Goal: Find specific page/section: Locate a particular part of the current website

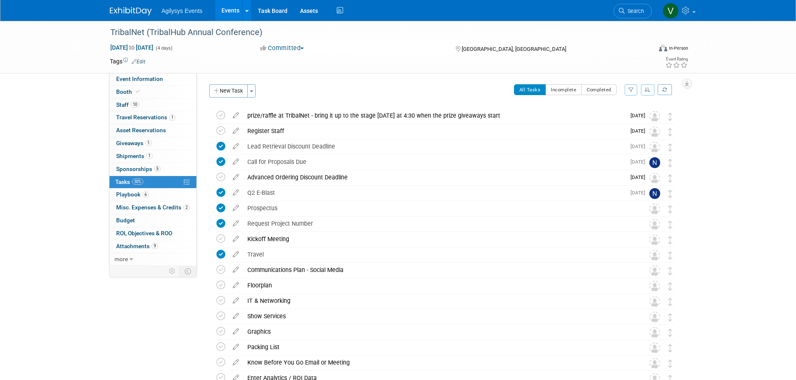
drag, startPoint x: 801, startPoint y: 247, endPoint x: 157, endPoint y: 347, distance: 651.7
click at [157, 347] on div "Event Information Event Info Booth Booth 10 Staff 10 Staff 1 Travel Reservation…" at bounding box center [398, 236] width 589 height 431
click at [146, 9] on img at bounding box center [131, 11] width 42 height 8
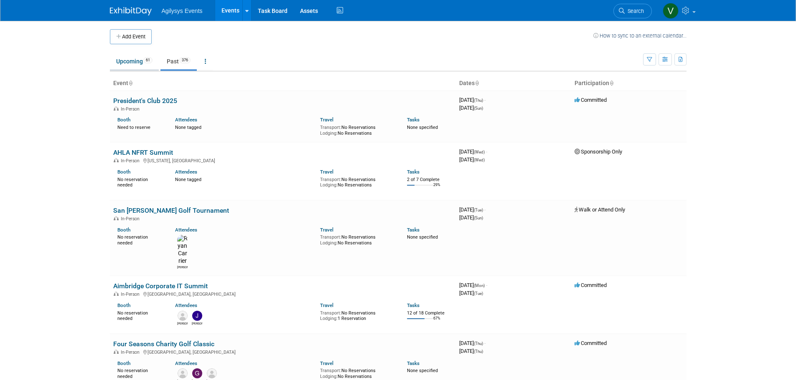
click at [134, 52] on td "Upcoming 61 Past 376 All Events 437 Past and Upcoming Grouped Annually Events g…" at bounding box center [376, 57] width 533 height 27
click at [133, 57] on link "Upcoming 61" at bounding box center [134, 61] width 49 height 16
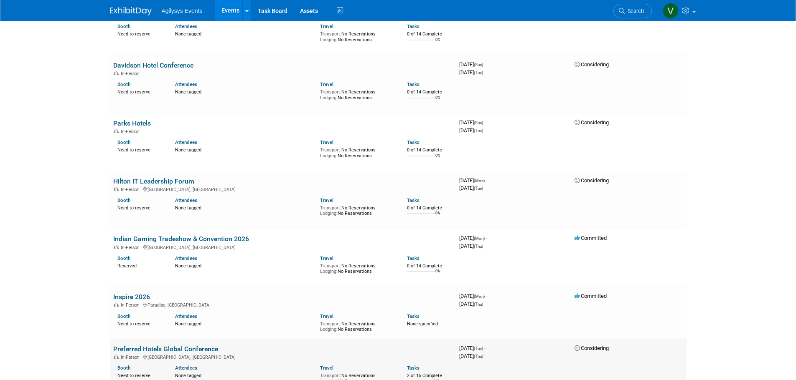
scroll to position [3298, 0]
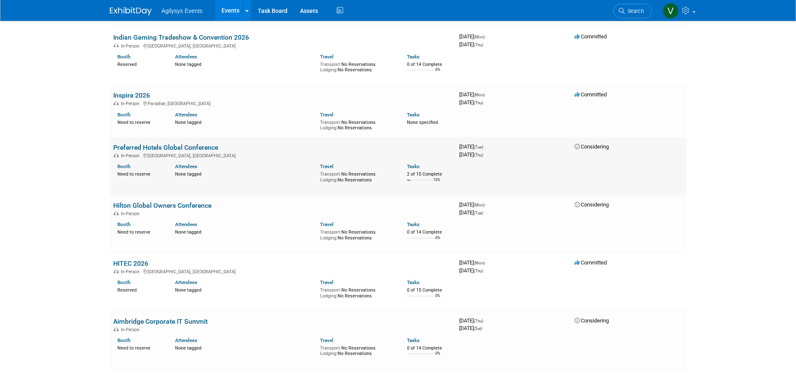
click at [189, 144] on link "Preferred Hotels Global Conference" at bounding box center [165, 148] width 105 height 8
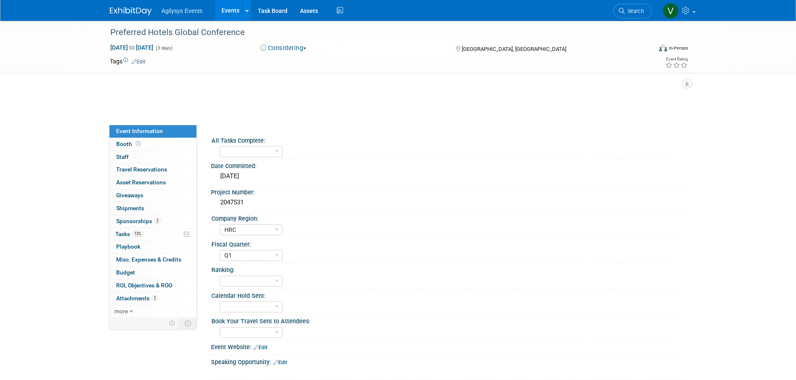
select select "HRC"
select select "Q1"
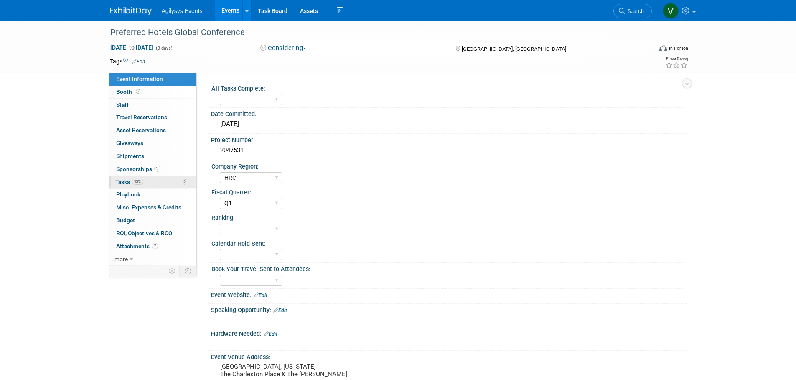
click at [126, 183] on span "Tasks 13%" at bounding box center [129, 182] width 28 height 7
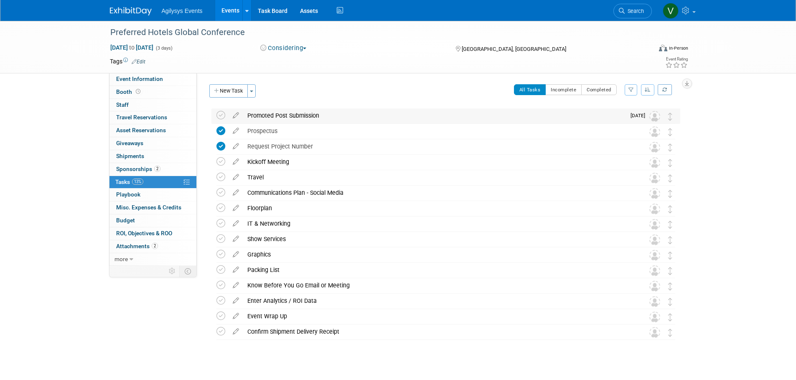
click at [286, 118] on div "Promoted Post Submission" at bounding box center [434, 116] width 382 height 14
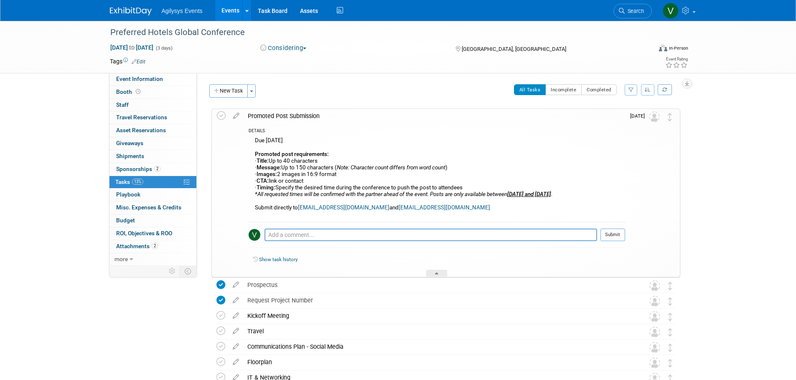
click at [282, 116] on div "Promoted Post Submission" at bounding box center [433, 116] width 381 height 14
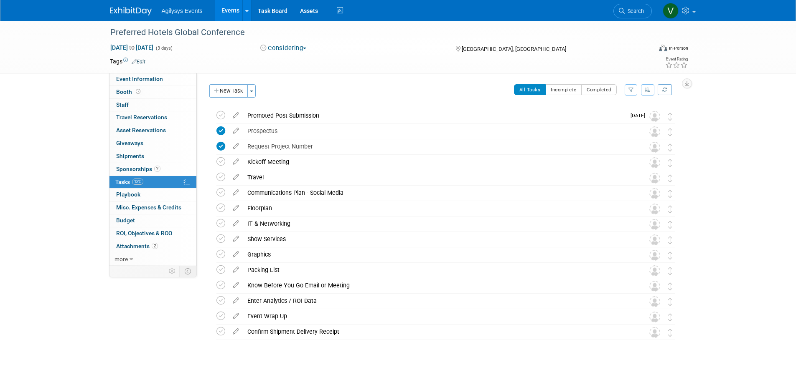
click at [151, 15] on img at bounding box center [131, 11] width 42 height 8
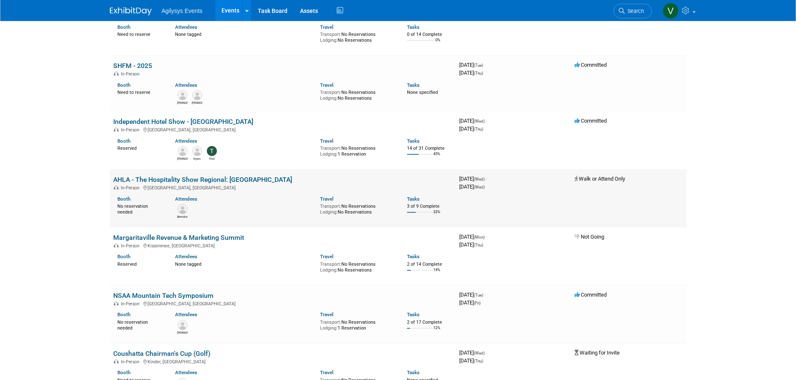
scroll to position [950, 0]
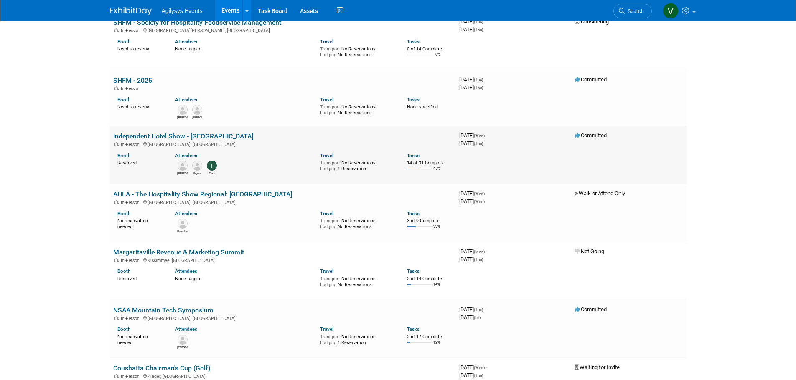
click at [175, 132] on link "Independent Hotel Show - [GEOGRAPHIC_DATA]" at bounding box center [183, 136] width 140 height 8
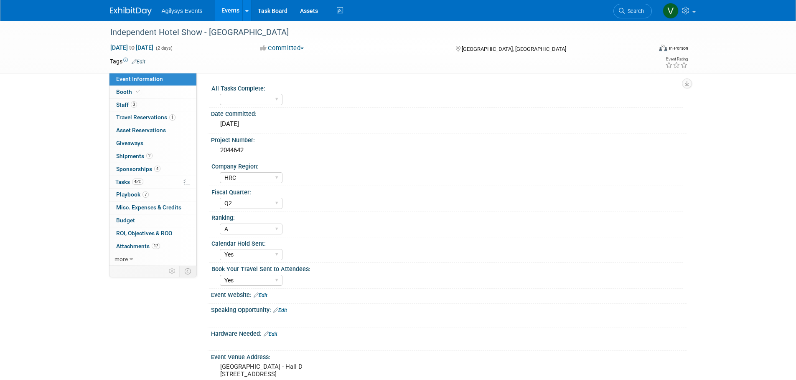
select select "HRC"
select select "Q2"
select select "A"
select select "Yes"
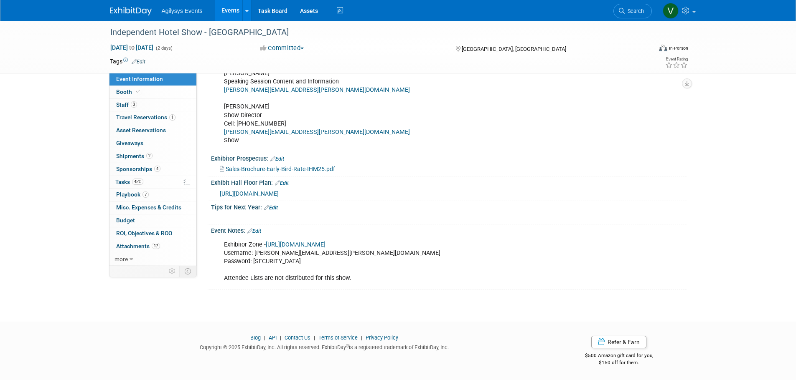
scroll to position [422, 0]
click at [298, 245] on link "[URL][DOMAIN_NAME]" at bounding box center [296, 244] width 60 height 7
drag, startPoint x: 129, startPoint y: 100, endPoint x: 132, endPoint y: 94, distance: 6.6
click at [130, 100] on link "3 Staff 3" at bounding box center [152, 105] width 87 height 13
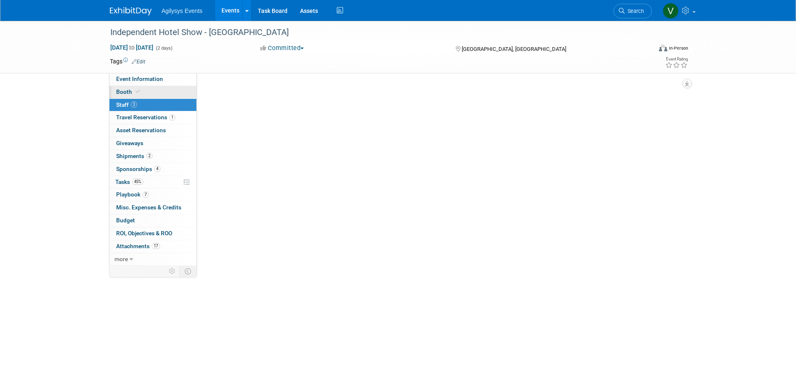
click at [132, 89] on span "Booth" at bounding box center [128, 92] width 25 height 7
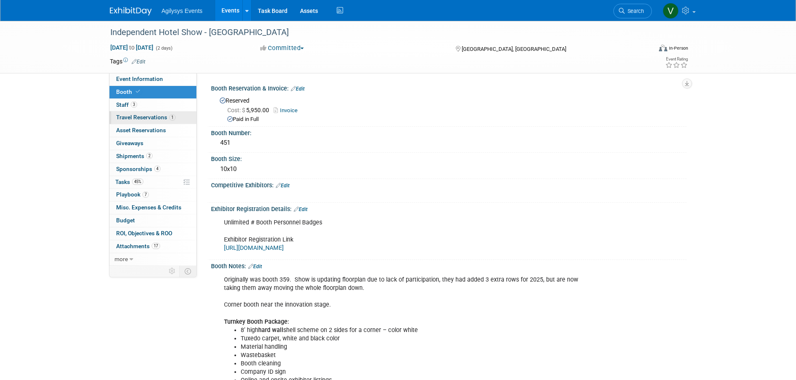
click at [129, 119] on span "Travel Reservations 1" at bounding box center [145, 117] width 59 height 7
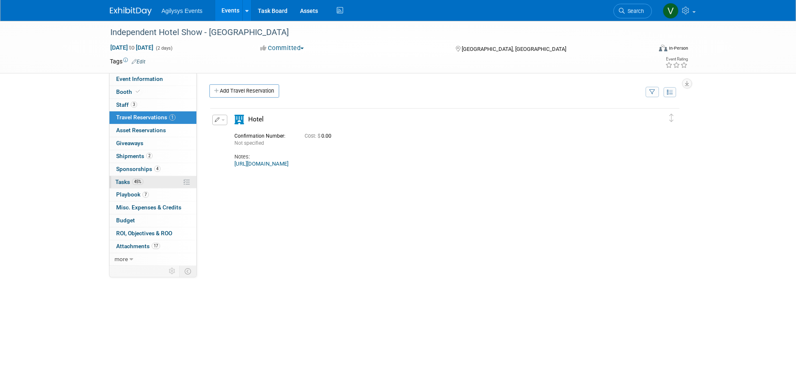
click at [136, 184] on span "45%" at bounding box center [137, 182] width 11 height 6
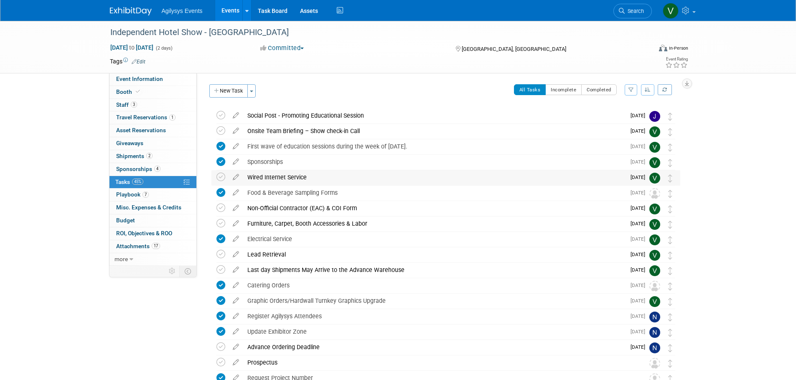
click at [381, 179] on div "Wired Internet Service" at bounding box center [434, 177] width 382 height 14
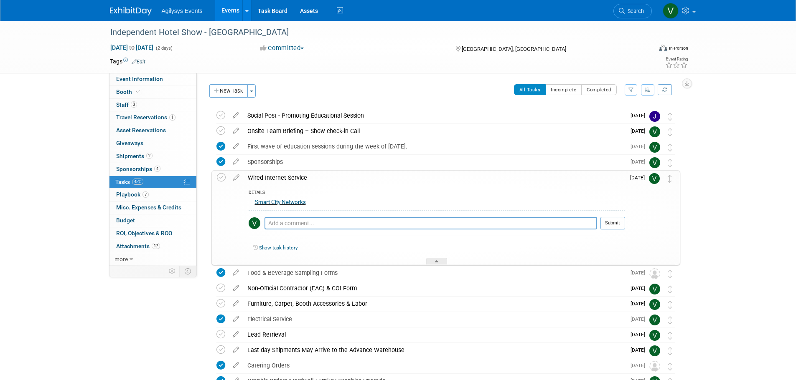
click at [274, 202] on link "Smart City Networks" at bounding box center [280, 202] width 51 height 6
drag, startPoint x: 237, startPoint y: 35, endPoint x: 108, endPoint y: 33, distance: 129.1
click at [108, 33] on div "Independent Hotel Show - [GEOGRAPHIC_DATA]" at bounding box center [373, 32] width 532 height 15
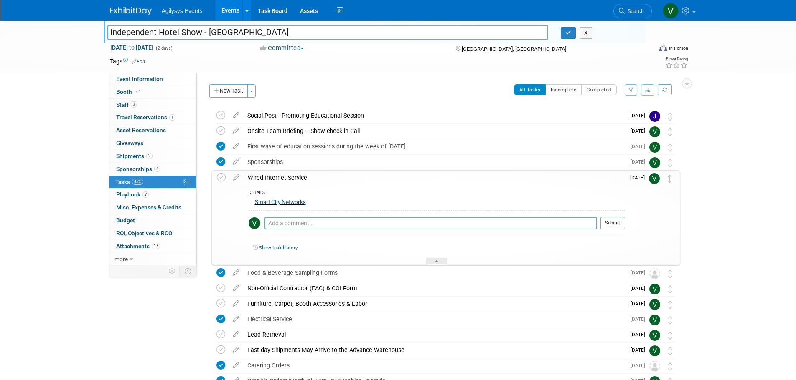
drag, startPoint x: 134, startPoint y: 32, endPoint x: 246, endPoint y: 30, distance: 112.4
click at [246, 30] on input "Independent Hotel Show - [GEOGRAPHIC_DATA]" at bounding box center [327, 32] width 441 height 15
drag, startPoint x: 245, startPoint y: 30, endPoint x: 106, endPoint y: 31, distance: 139.1
click at [106, 31] on div "Independent Hotel Show - [GEOGRAPHIC_DATA]" at bounding box center [328, 33] width 454 height 13
